Goal: Transaction & Acquisition: Purchase product/service

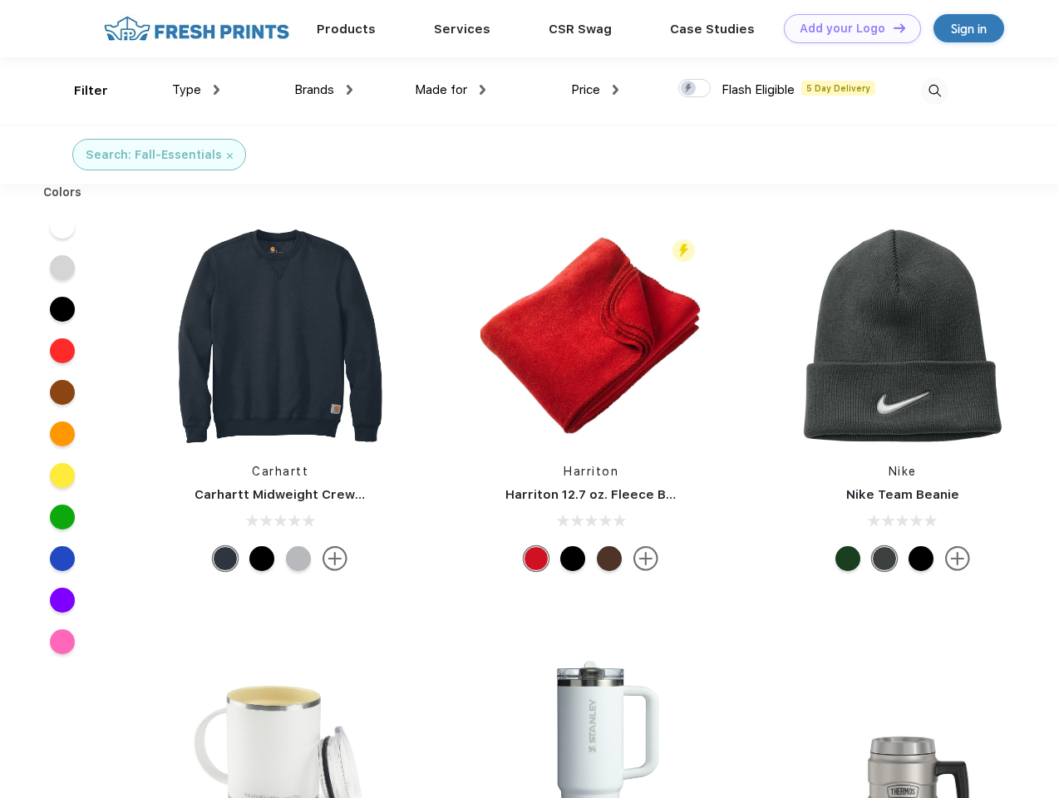
click at [846, 28] on link "Add your Logo Design Tool" at bounding box center [852, 28] width 137 height 29
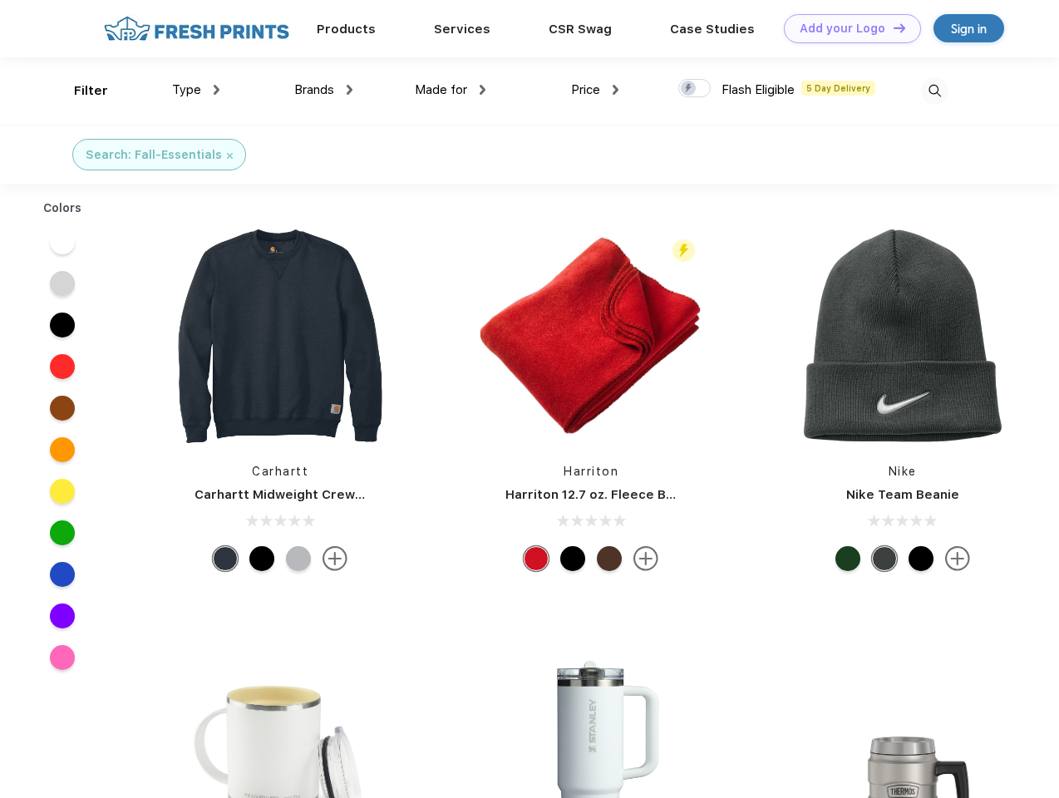
click at [0, 0] on div "Design Tool" at bounding box center [0, 0] width 0 height 0
click at [892, 27] on link "Add your Logo Design Tool" at bounding box center [852, 28] width 137 height 29
click at [80, 91] on div "Filter" at bounding box center [91, 90] width 34 height 19
click at [196, 90] on span "Type" at bounding box center [186, 89] width 29 height 15
click at [323, 90] on span "Brands" at bounding box center [314, 89] width 40 height 15
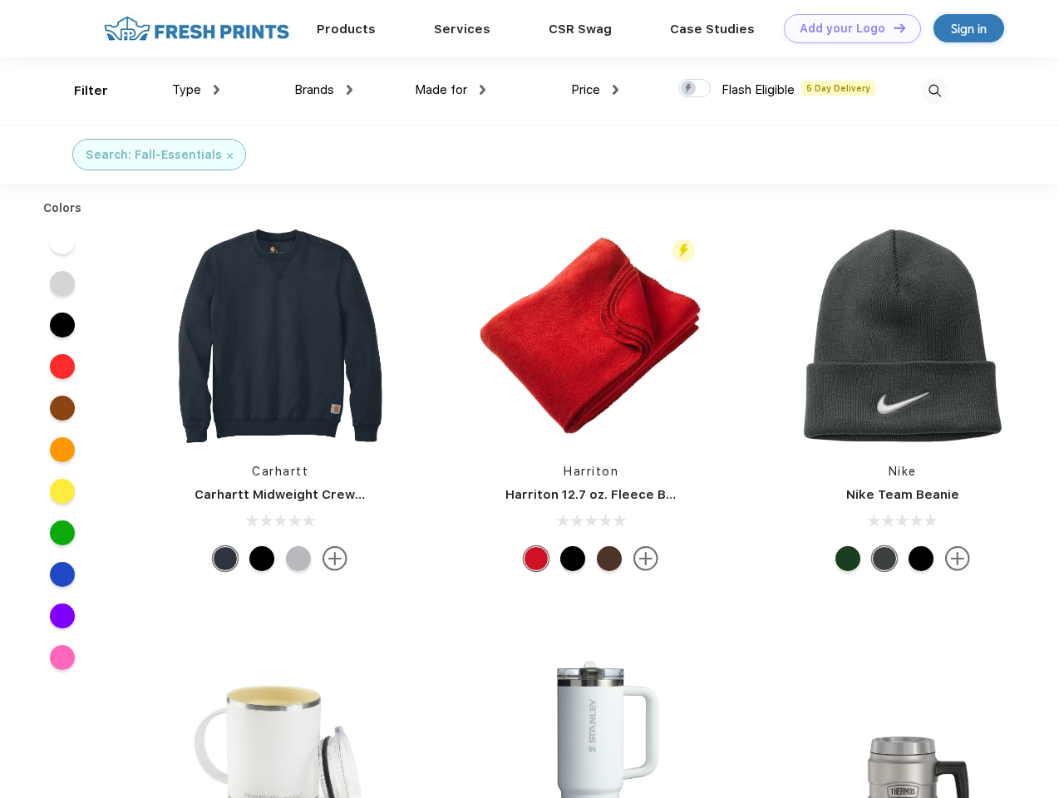
click at [451, 90] on span "Made for" at bounding box center [441, 89] width 52 height 15
click at [595, 90] on span "Price" at bounding box center [585, 89] width 29 height 15
click at [695, 89] on div at bounding box center [695, 88] width 32 height 18
click at [689, 89] on input "checkbox" at bounding box center [684, 83] width 11 height 11
click at [935, 91] on img at bounding box center [934, 90] width 27 height 27
